Goal: Task Accomplishment & Management: Manage account settings

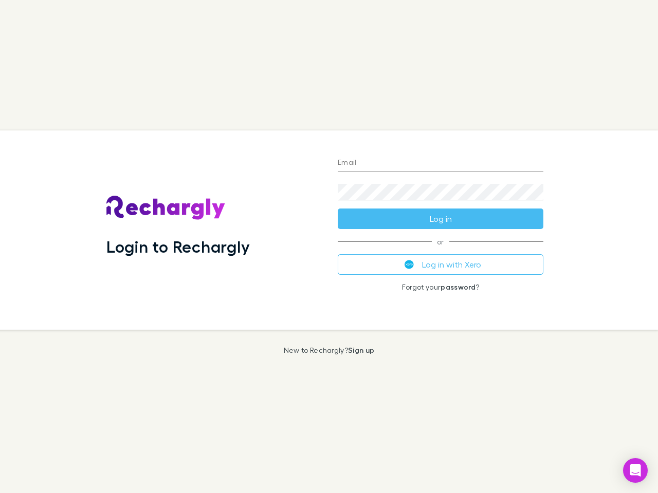
click at [329, 247] on div "Login to Rechargly" at bounding box center [213, 230] width 231 height 199
click at [440, 163] on input "Email" at bounding box center [441, 163] width 206 height 16
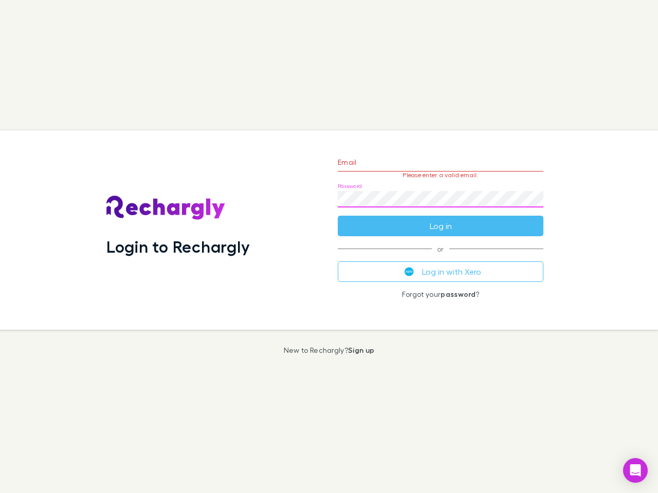
click at [440, 219] on form "Email Please enter a valid email. Password Log in" at bounding box center [441, 191] width 206 height 89
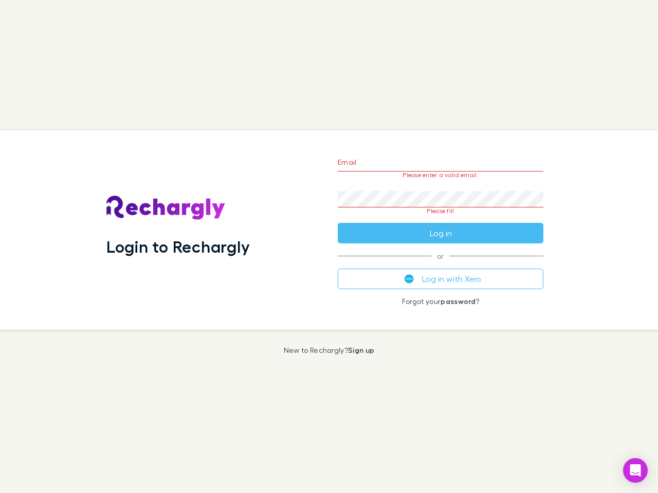
click at [440, 265] on div "Email Please enter a valid email. Password Please fill Log in or Log in with Xe…" at bounding box center [440, 230] width 222 height 199
click at [635, 471] on icon "Open Intercom Messenger" at bounding box center [635, 471] width 11 height 12
